Goal: Task Accomplishment & Management: Manage account settings

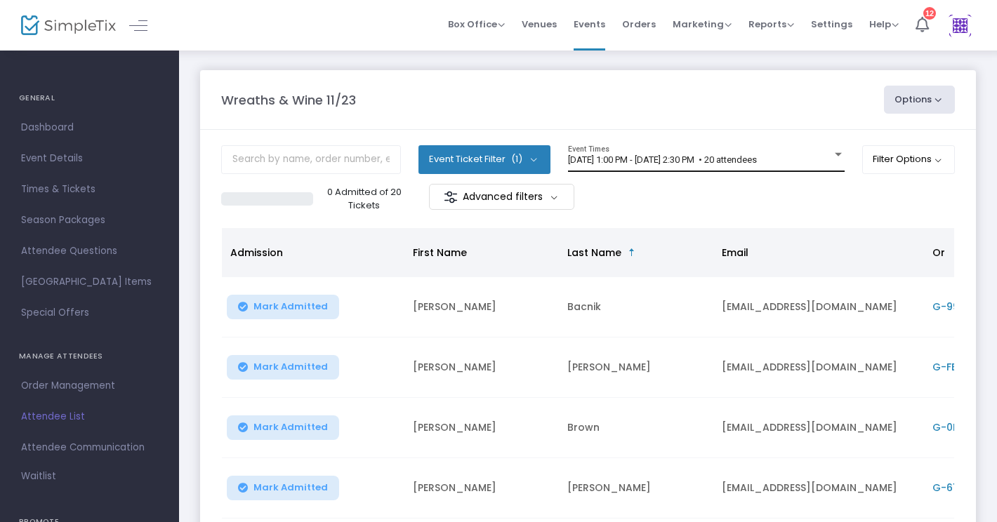
click at [837, 152] on div at bounding box center [838, 155] width 13 height 11
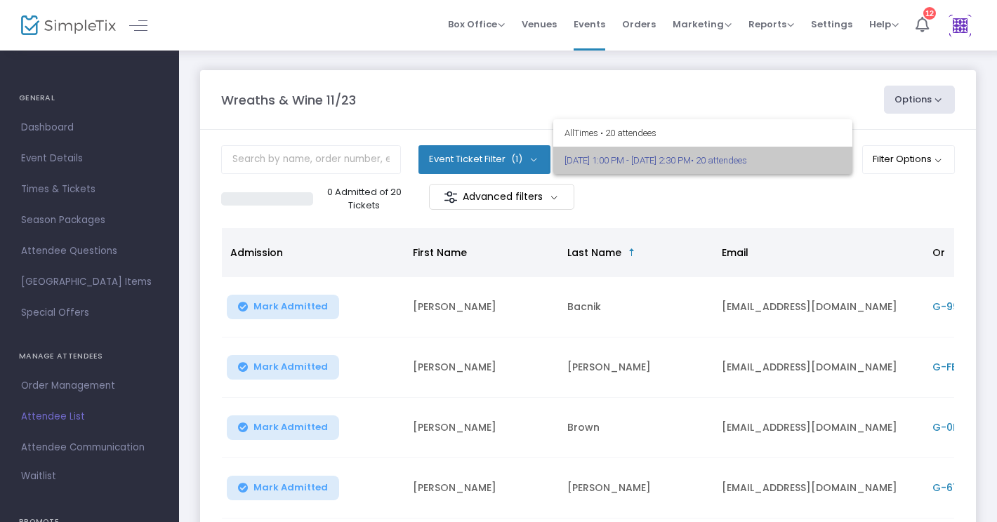
click at [837, 152] on span "11/23/2025 @ 1:00 PM - 11/23/2025 @ 2:30 PM • 20 attendees" at bounding box center [702, 160] width 277 height 27
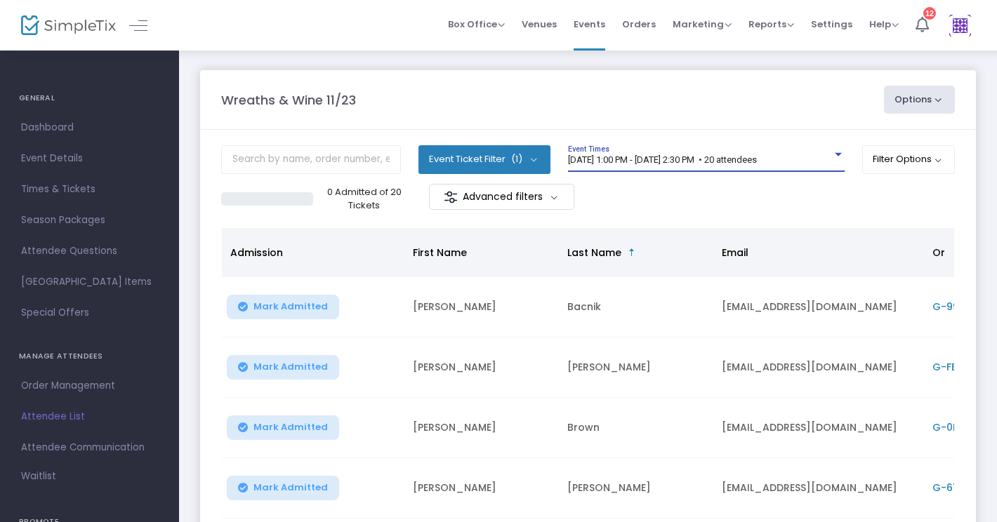
click at [940, 92] on button "Options" at bounding box center [920, 100] width 72 height 28
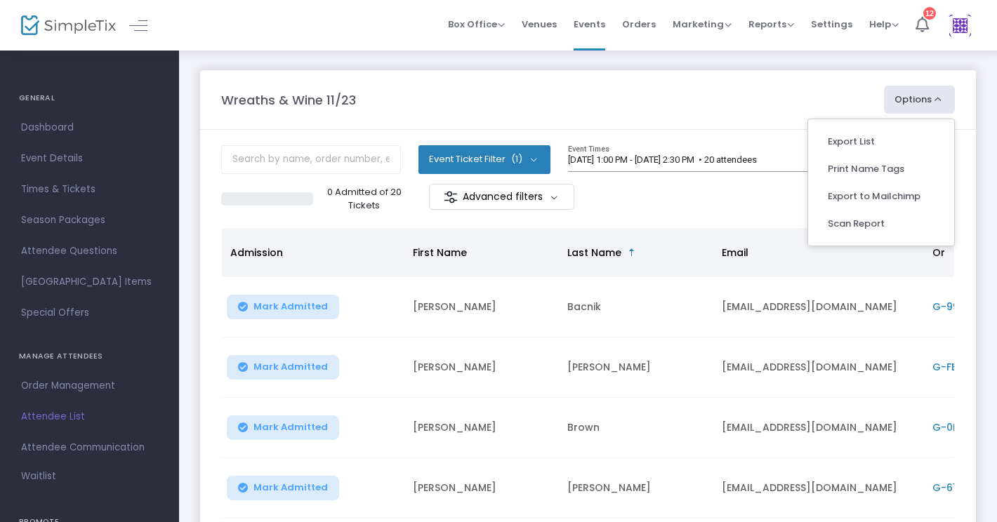
click at [940, 92] on button "Options" at bounding box center [920, 100] width 72 height 28
click at [58, 415] on span "Attendee List" at bounding box center [89, 417] width 137 height 18
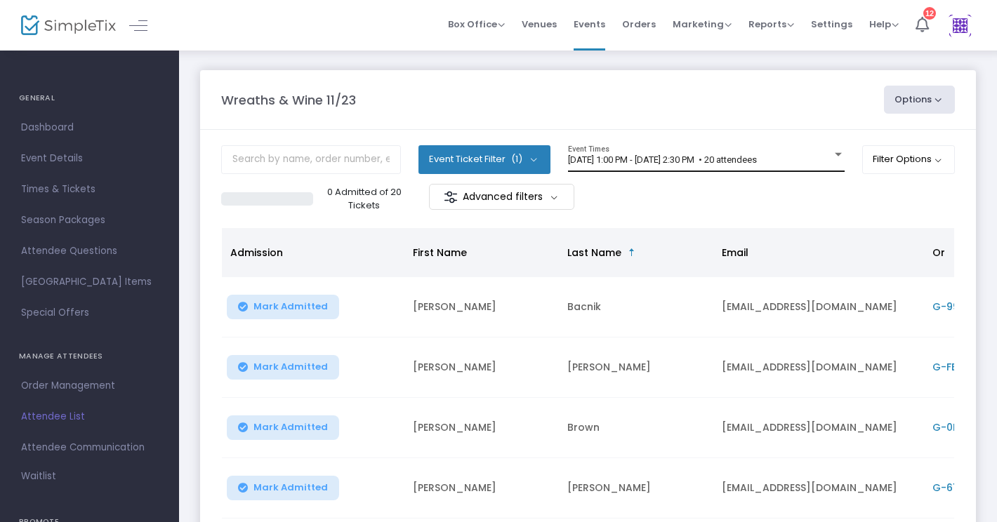
click at [742, 159] on span "11/23/2025 @ 1:00 PM - 11/23/2025 @ 2:30 PM • 20 attendees" at bounding box center [662, 159] width 189 height 11
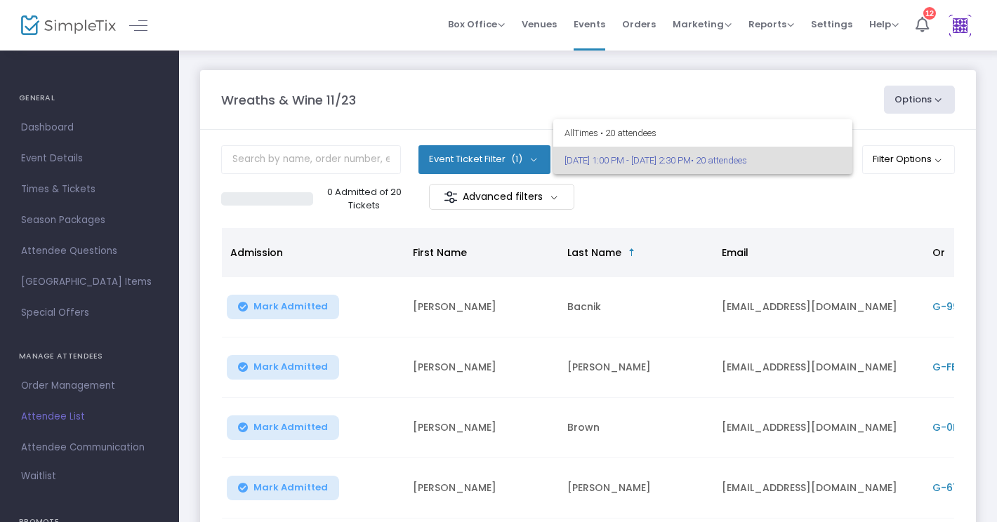
click at [742, 159] on span "11/23/2025 @ 1:00 PM - 11/23/2025 @ 2:30 PM • 20 attendees" at bounding box center [702, 160] width 277 height 27
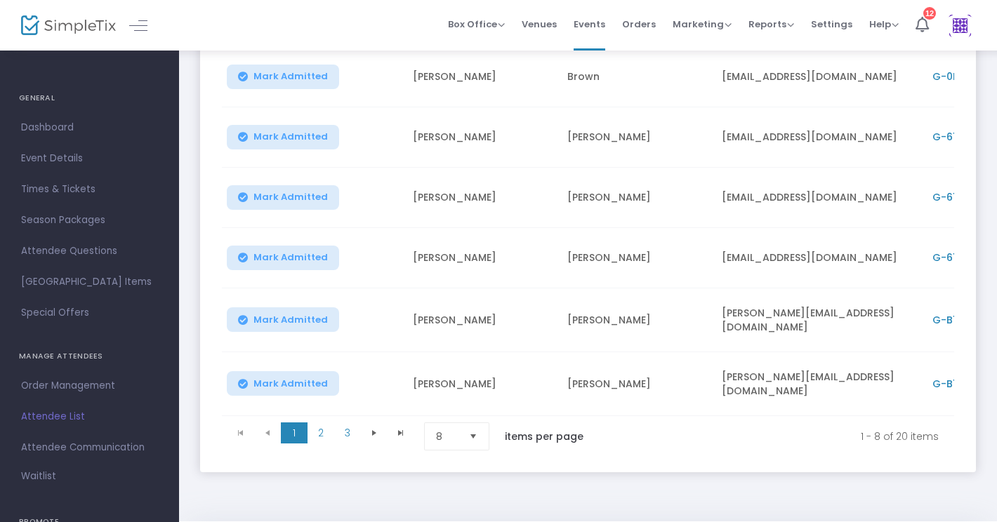
scroll to position [395, 0]
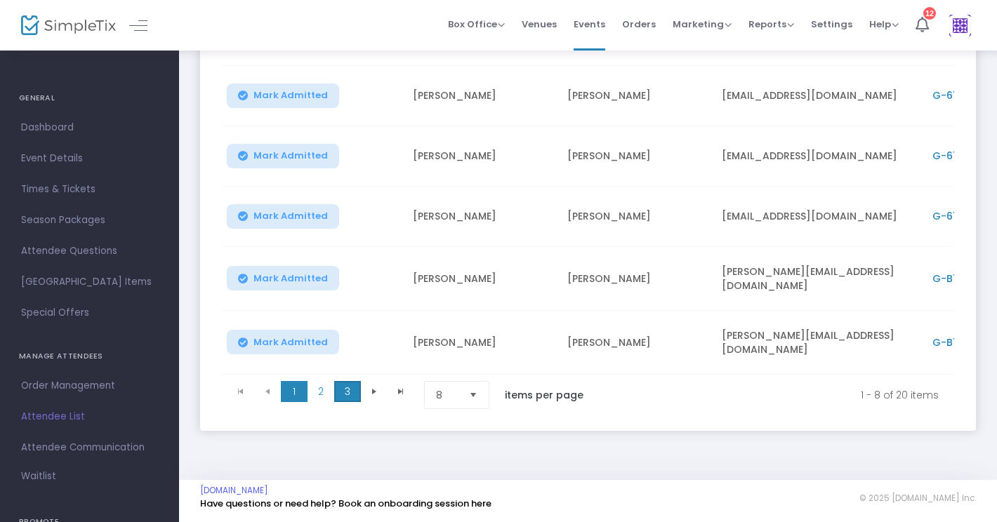
click at [354, 385] on span "3" at bounding box center [347, 391] width 27 height 21
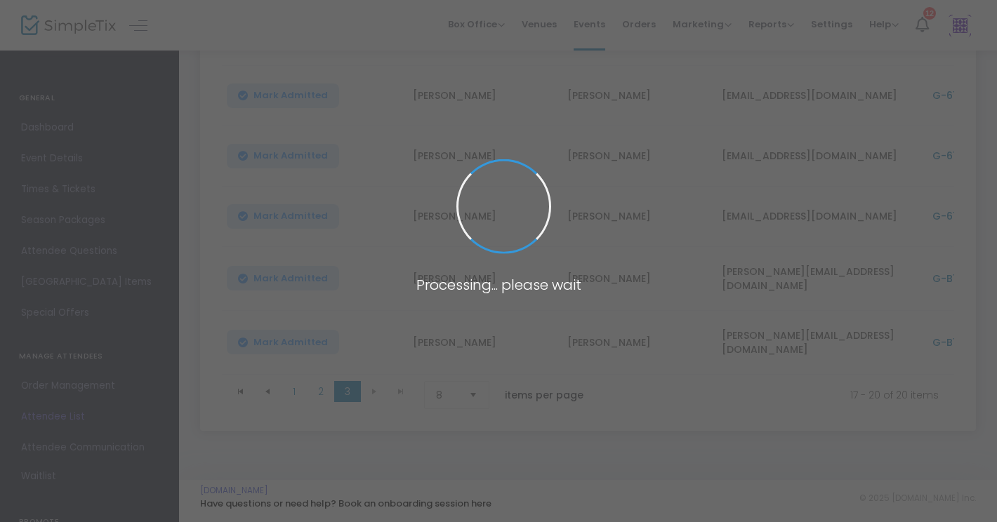
scroll to position [154, 0]
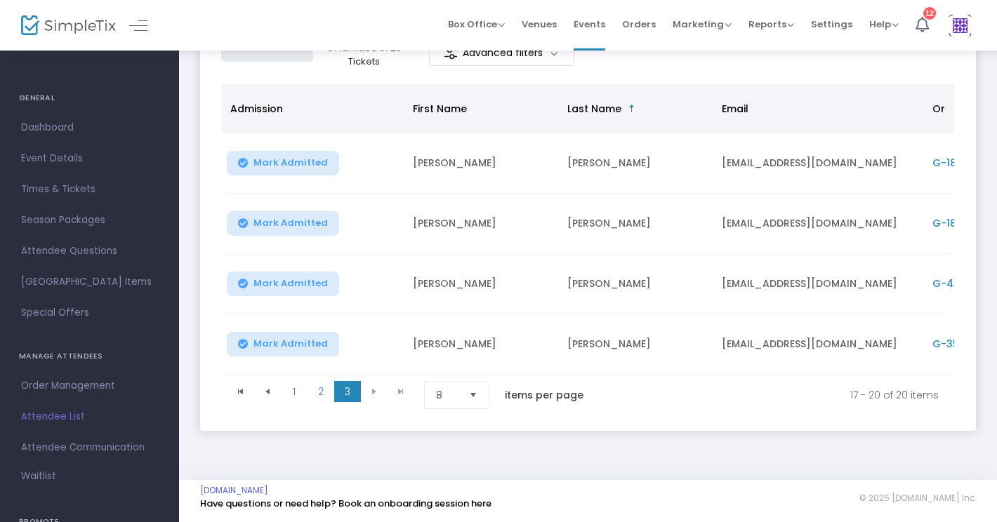
click at [580, 213] on td "Osborne" at bounding box center [636, 224] width 154 height 60
click at [754, 220] on td "marosb1226@gmail.com" at bounding box center [818, 224] width 211 height 60
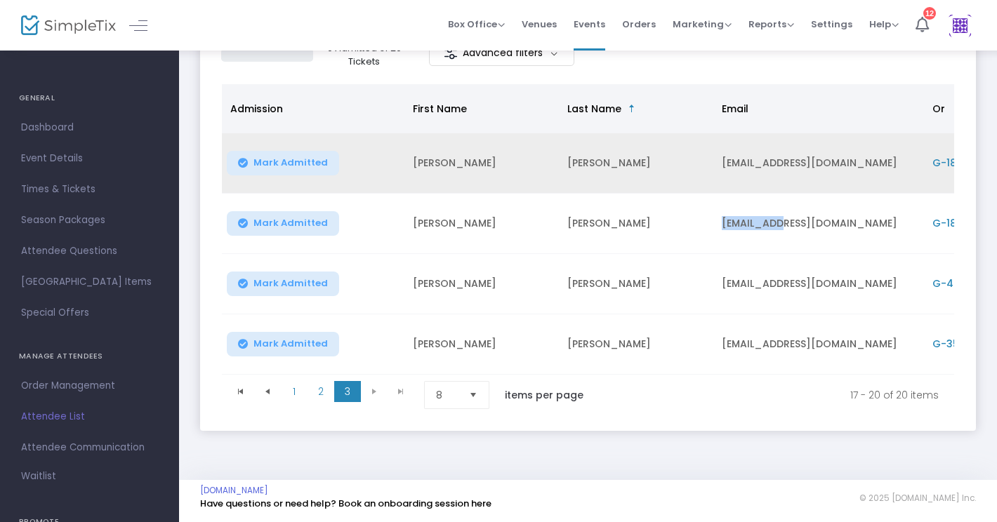
scroll to position [0, 0]
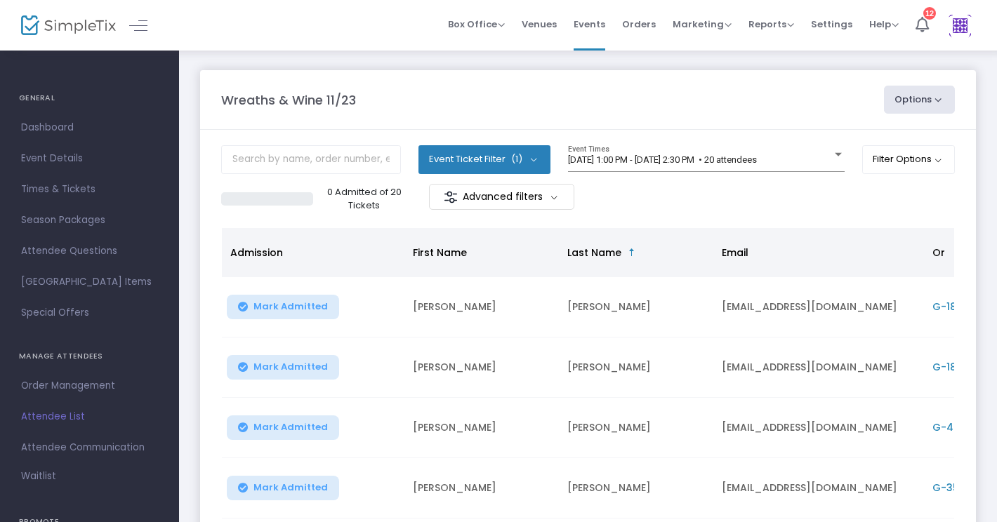
click at [58, 411] on span "Attendee List" at bounding box center [89, 417] width 137 height 18
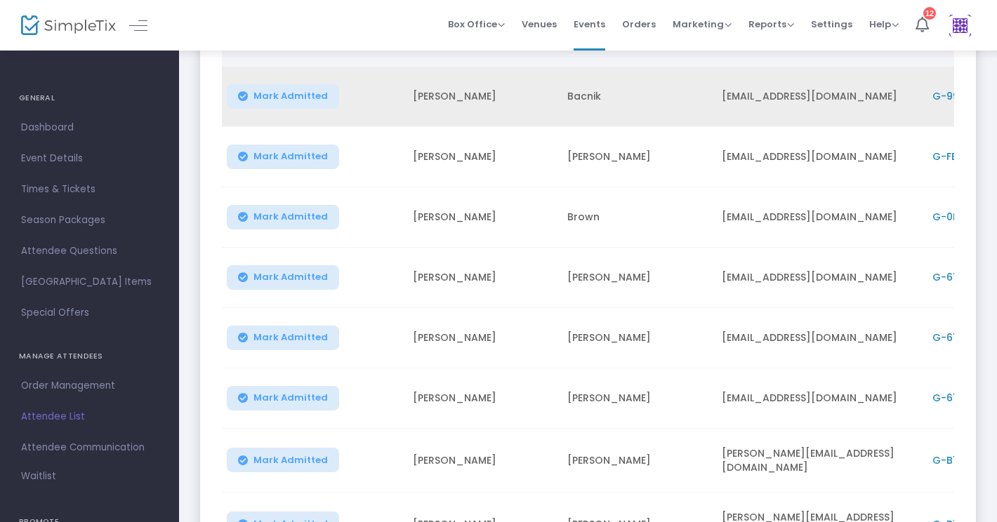
scroll to position [395, 0]
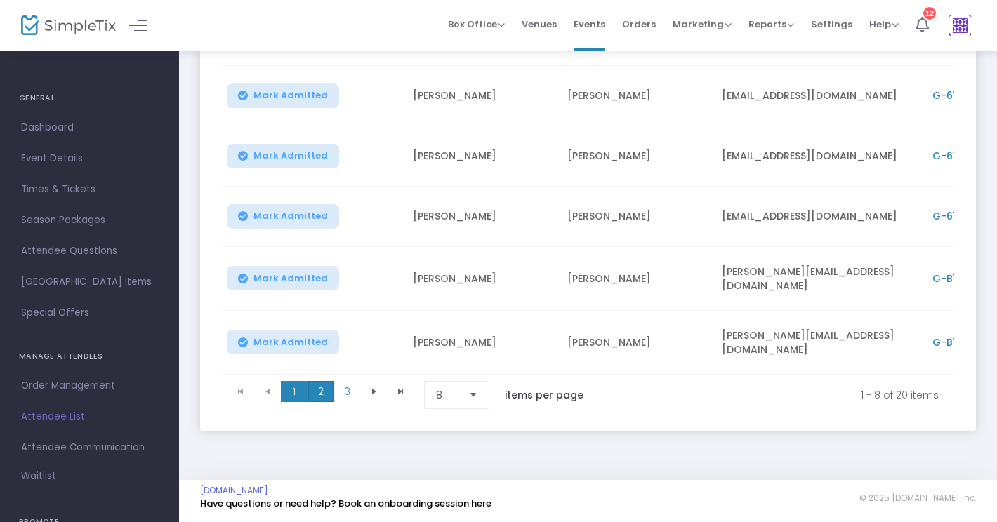
click at [323, 385] on span "2" at bounding box center [320, 391] width 27 height 21
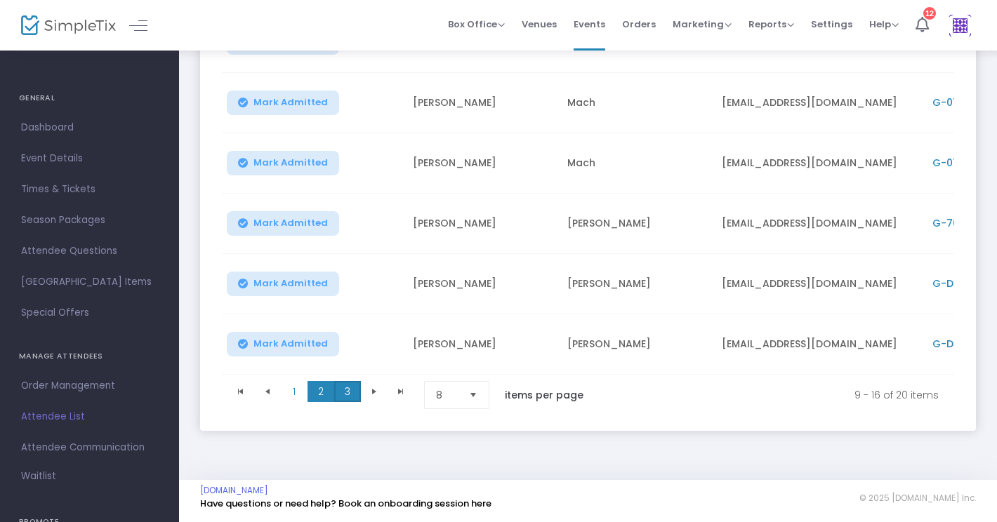
click at [346, 385] on span "3" at bounding box center [347, 391] width 27 height 21
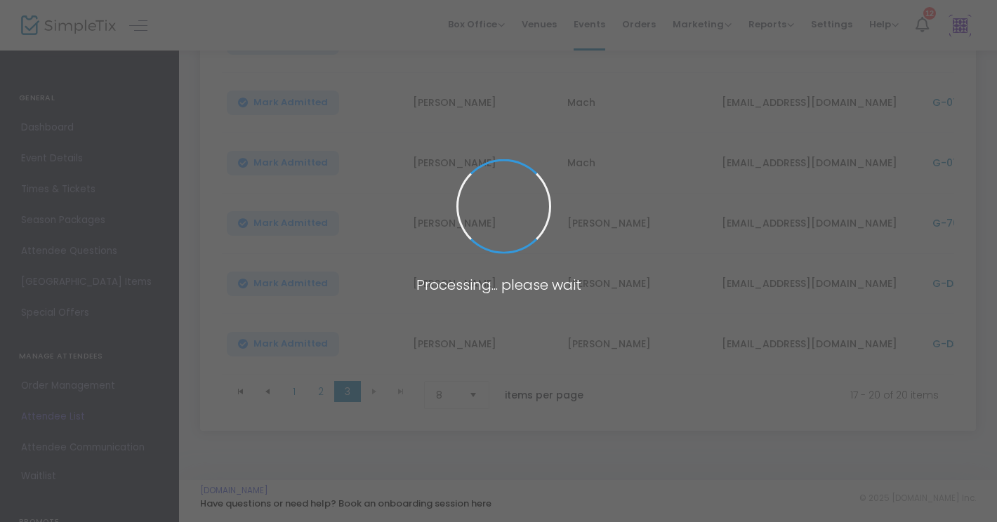
scroll to position [154, 0]
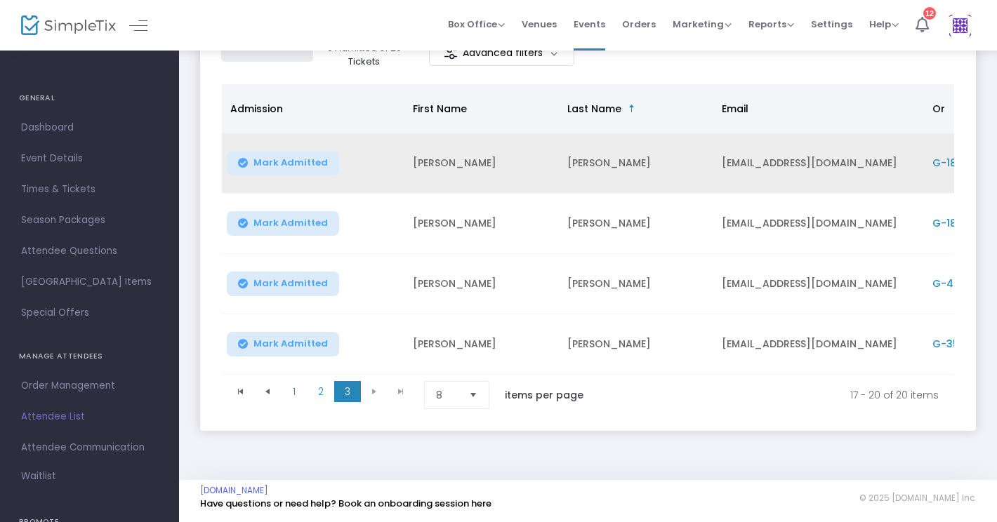
click at [557, 164] on td "Maritza" at bounding box center [481, 163] width 154 height 60
click at [578, 152] on td "Osborne" at bounding box center [636, 163] width 154 height 60
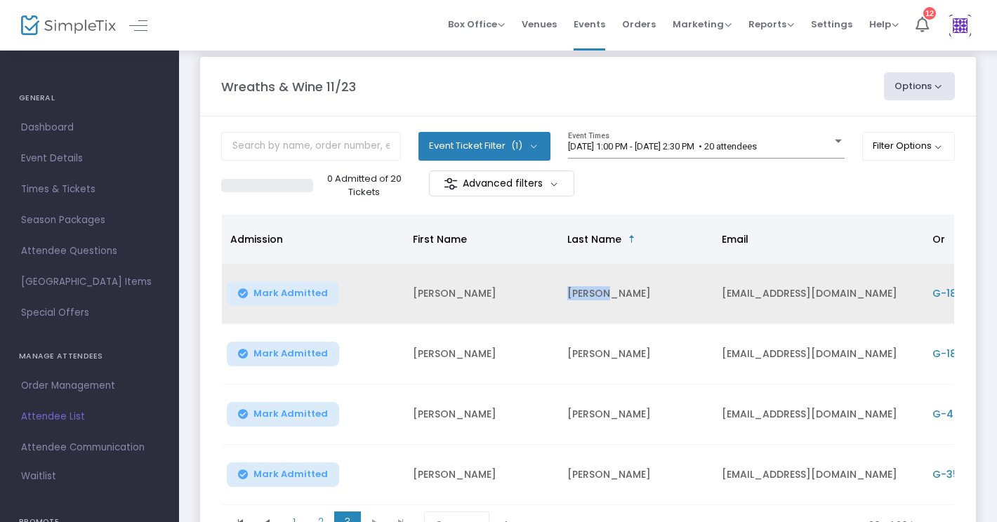
scroll to position [0, 0]
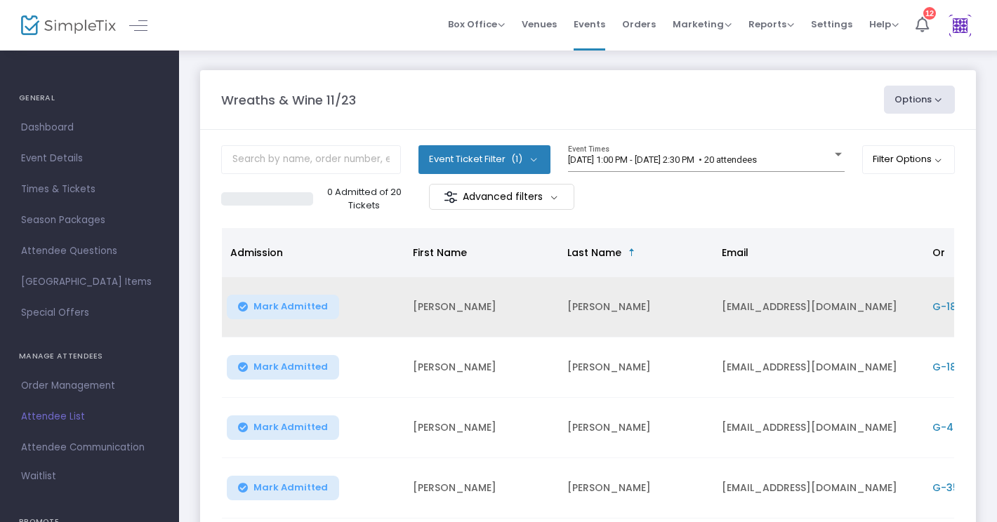
click at [757, 300] on td "marosb1226@gmail.com" at bounding box center [818, 307] width 211 height 60
click at [749, 307] on td "marosb1226@gmail.com" at bounding box center [818, 307] width 211 height 60
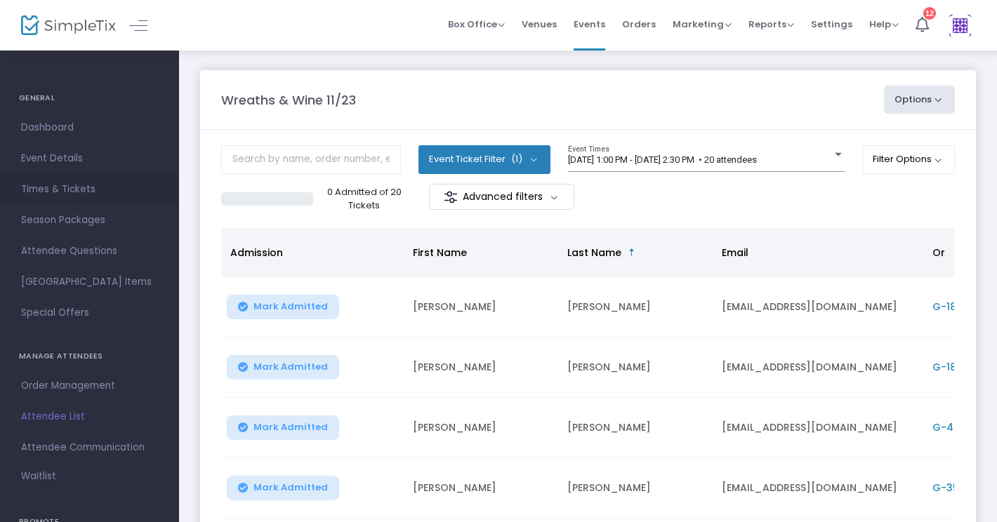
click at [77, 187] on span "Times & Tickets" at bounding box center [89, 189] width 137 height 18
